Goal: Information Seeking & Learning: Understand process/instructions

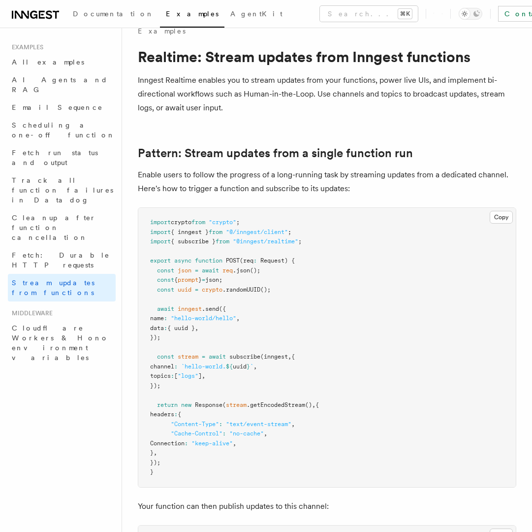
scroll to position [14, 0]
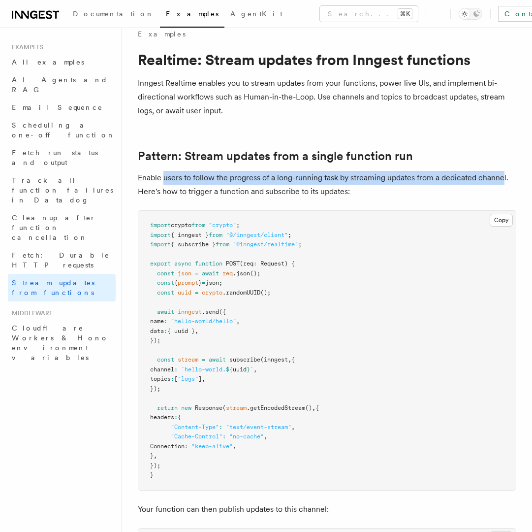
drag, startPoint x: 502, startPoint y: 178, endPoint x: 163, endPoint y: 178, distance: 338.8
click at [163, 178] on p "Enable users to follow the progress of a long-running task by streaming updates…" at bounding box center [327, 185] width 379 height 28
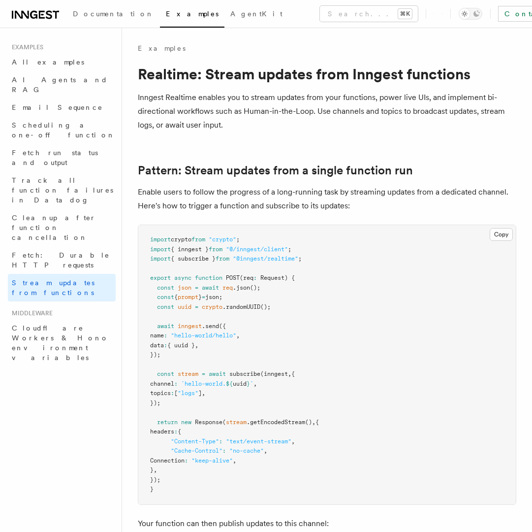
click at [356, 131] on p "Inngest Realtime enables you to stream updates from your functions, power live …" at bounding box center [327, 111] width 379 height 41
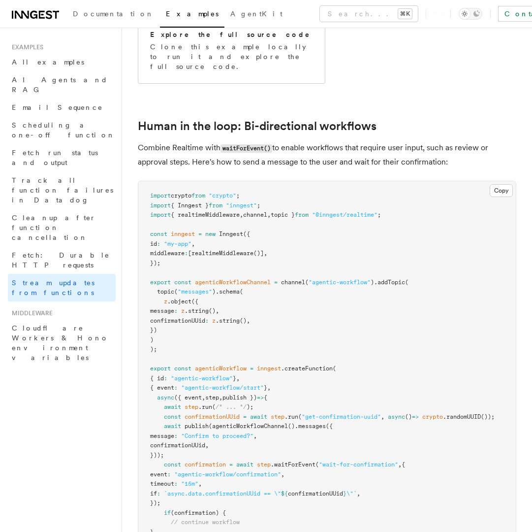
scroll to position [1894, 0]
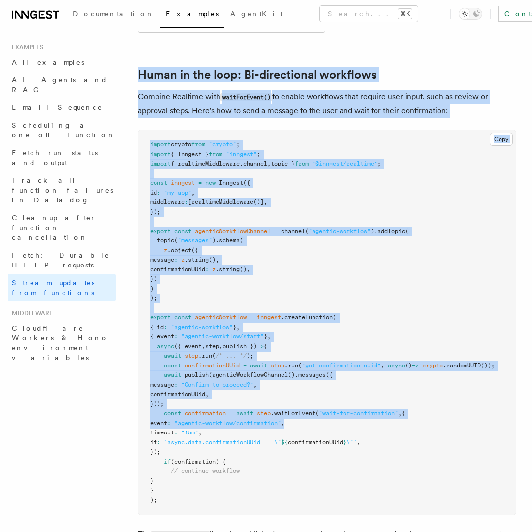
drag, startPoint x: 138, startPoint y: 40, endPoint x: 319, endPoint y: 399, distance: 401.7
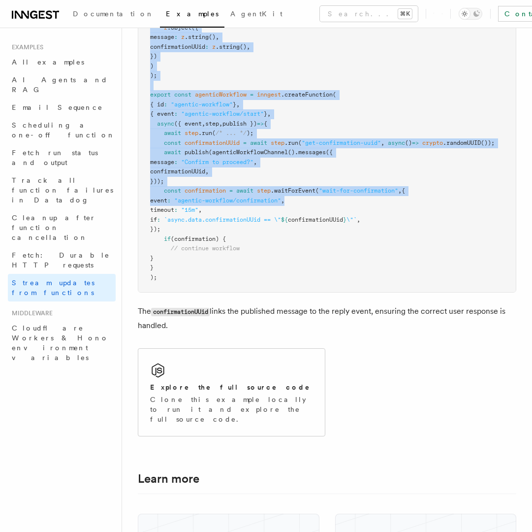
scroll to position [2174, 0]
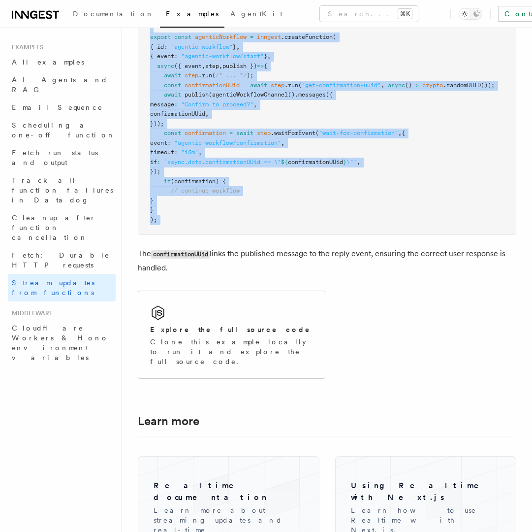
click at [272, 258] on p "The confirmationUUid links the published message to the reply event, ensuring t…" at bounding box center [327, 261] width 379 height 28
copy article "Human in the loop: Bi-directional workflows Combine Realtime with waitForEvent(…"
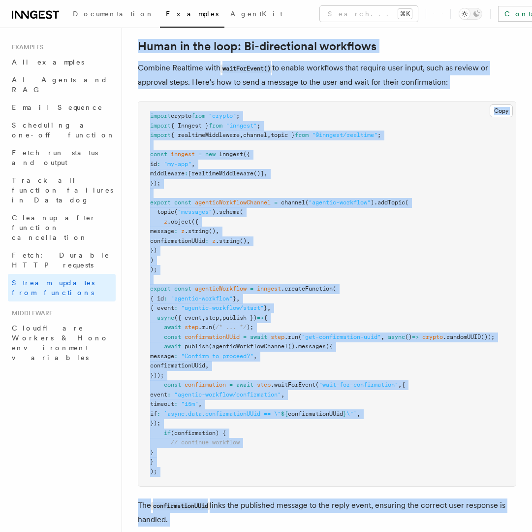
scroll to position [2333, 0]
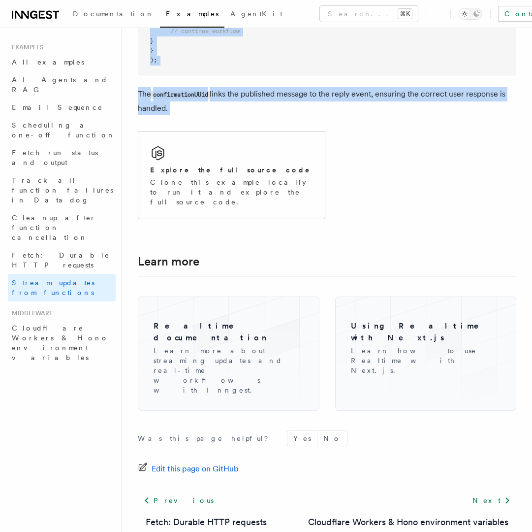
drag, startPoint x: 138, startPoint y: 75, endPoint x: 339, endPoint y: 116, distance: 205.0
copy article "Realtime: Stream updates from Inngest functions Inngest Realtime enables you to…"
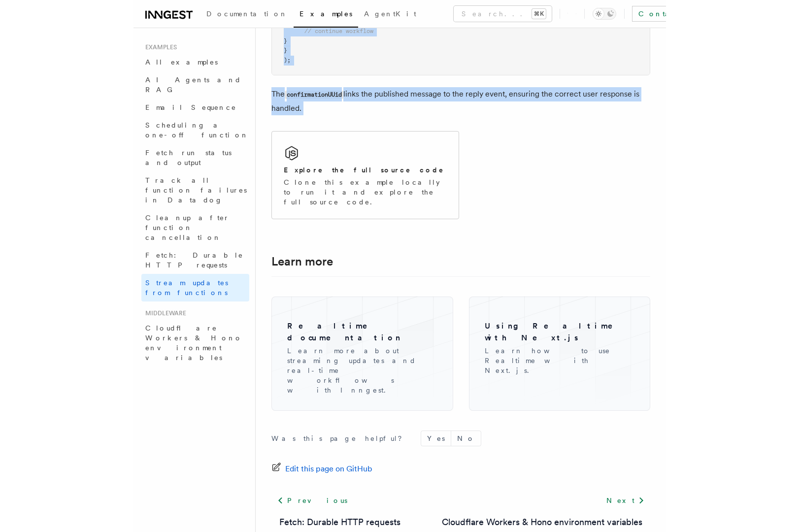
scroll to position [2326, 0]
